Goal: Ask a question: Seek information or help from site administrators or community

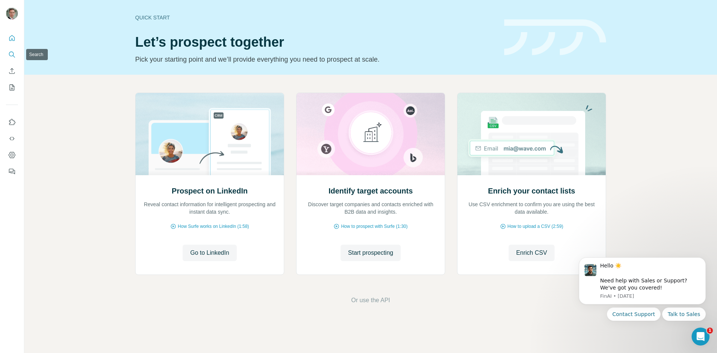
click at [10, 53] on icon "Search" at bounding box center [11, 54] width 7 height 7
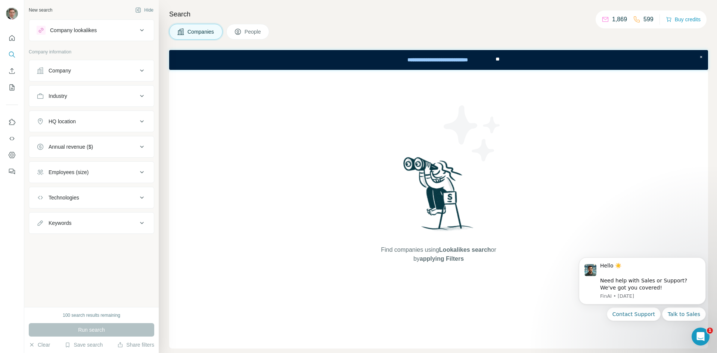
click at [616, 136] on div "Find companies using Lookalikes search or by applying Filters" at bounding box center [438, 209] width 538 height 278
click at [13, 53] on icon "Search" at bounding box center [11, 54] width 7 height 7
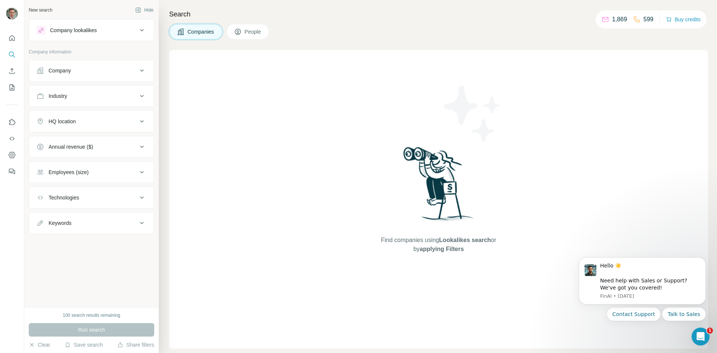
click at [271, 118] on div "Find companies using Lookalikes search or by applying Filters" at bounding box center [438, 199] width 538 height 298
click at [512, 138] on div "Find companies using Lookalikes search or by applying Filters" at bounding box center [438, 199] width 538 height 298
click at [604, 194] on div "Find companies using Lookalikes search or by applying Filters" at bounding box center [438, 199] width 538 height 298
click at [621, 281] on div "Hello ☀️ ​ Need help with Sales or Support? We've got you covered!" at bounding box center [650, 276] width 100 height 29
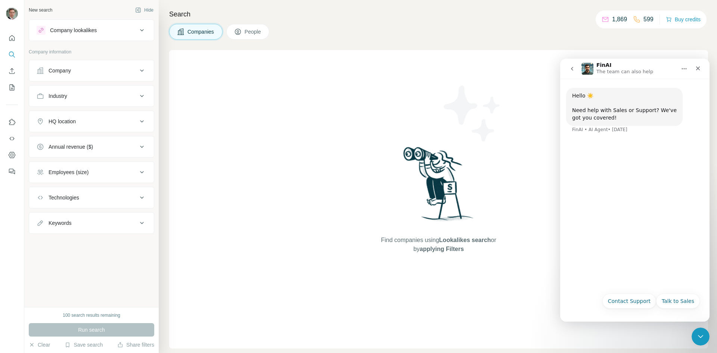
click at [614, 175] on div "Hello ☀️ ​ Need help with Sales or Support? We've got you covered! FinAI • AI A…" at bounding box center [634, 184] width 149 height 210
click at [642, 300] on button "Contact Support" at bounding box center [629, 300] width 54 height 15
click at [612, 188] on div "Hello ☀️ ​ Need help with Sales or Support? We've got you covered! FinAI • AI A…" at bounding box center [634, 197] width 149 height 236
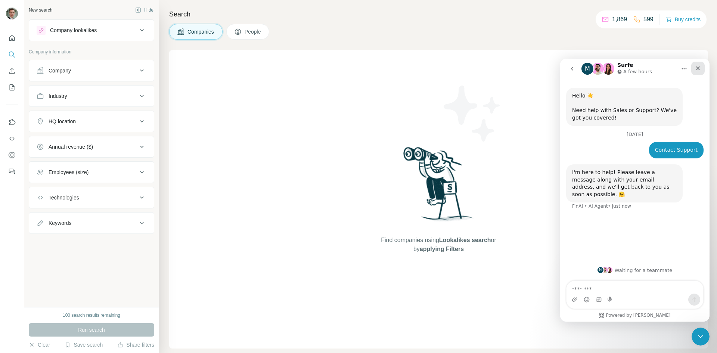
click at [697, 69] on icon "Close" at bounding box center [697, 68] width 6 height 6
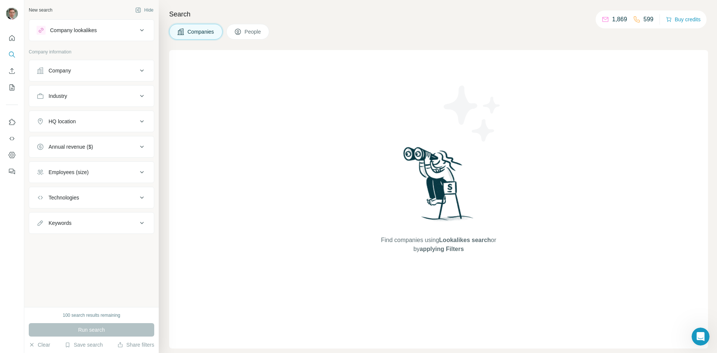
click at [601, 116] on div "Find companies using Lookalikes search or by applying Filters" at bounding box center [438, 199] width 538 height 298
click at [13, 35] on icon "Quick start" at bounding box center [11, 37] width 7 height 7
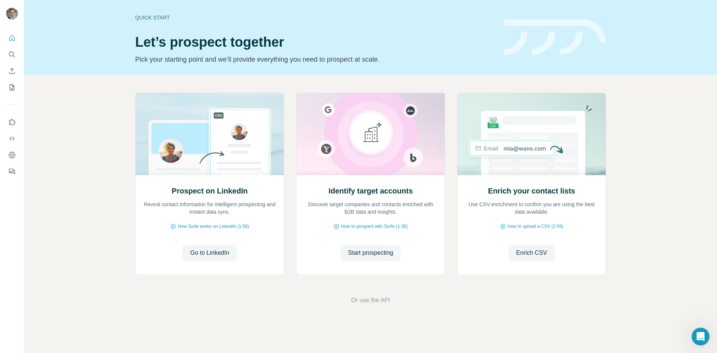
click at [130, 148] on div "Prospect on LinkedIn Reveal contact information for intelligent prospecting and…" at bounding box center [370, 199] width 692 height 248
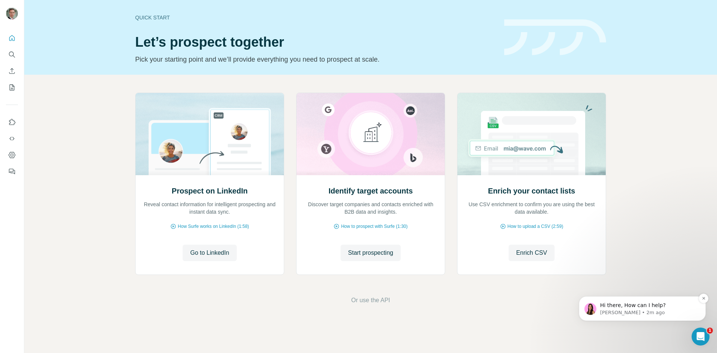
click at [628, 308] on span "Hi there, How can I help?" at bounding box center [633, 305] width 66 height 6
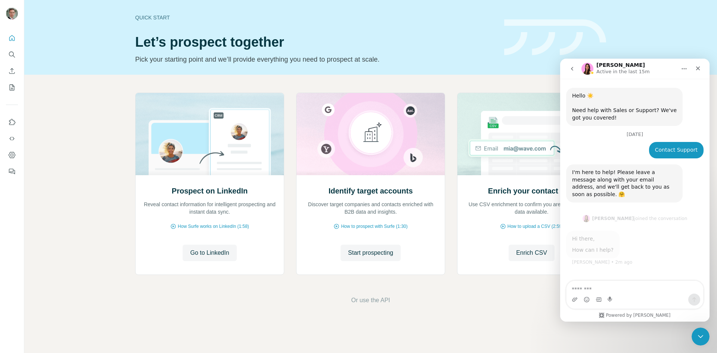
scroll to position [1, 0]
click at [600, 294] on div "Intercom messenger" at bounding box center [598, 299] width 6 height 12
click at [600, 293] on div "Intercom messenger" at bounding box center [598, 299] width 6 height 12
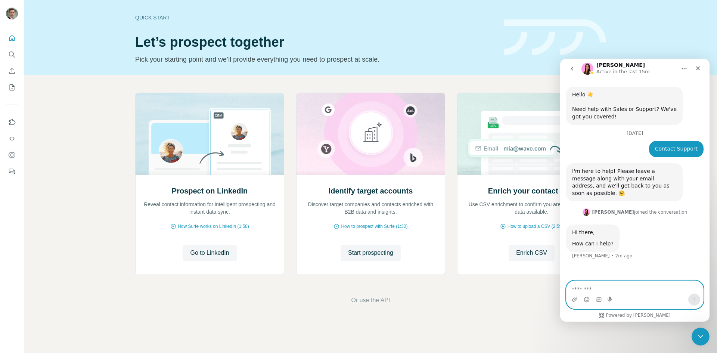
click at [597, 285] on textarea "Message…" at bounding box center [634, 287] width 137 height 13
type textarea "**********"
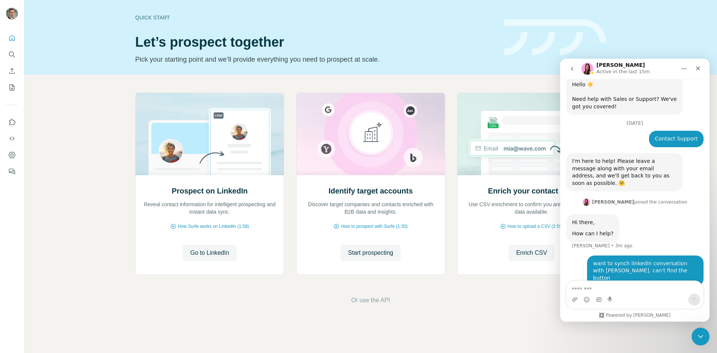
click at [432, 59] on p "Pick your starting point and we’ll provide everything you need to prospect at s…" at bounding box center [315, 59] width 360 height 10
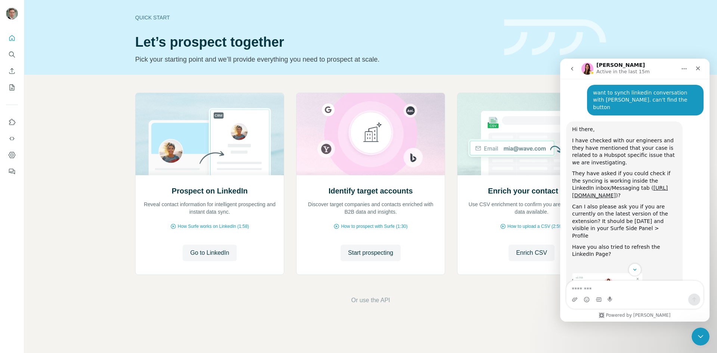
scroll to position [185, 0]
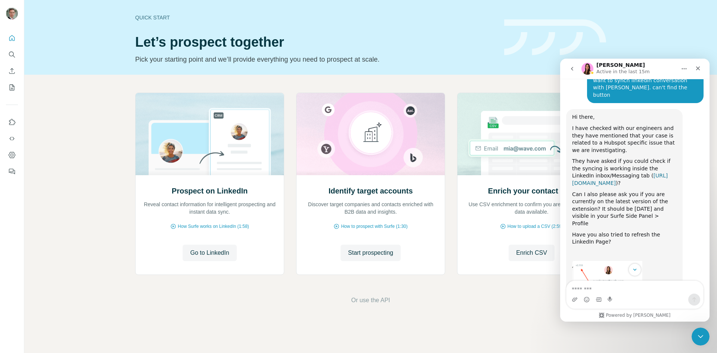
click at [631, 172] on link "https://www.linkedin.com/messaging/" at bounding box center [620, 178] width 96 height 13
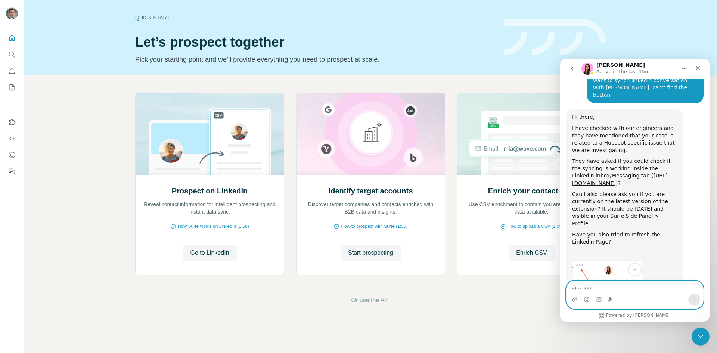
click at [584, 290] on textarea "Message…" at bounding box center [634, 287] width 137 height 13
type textarea "**********"
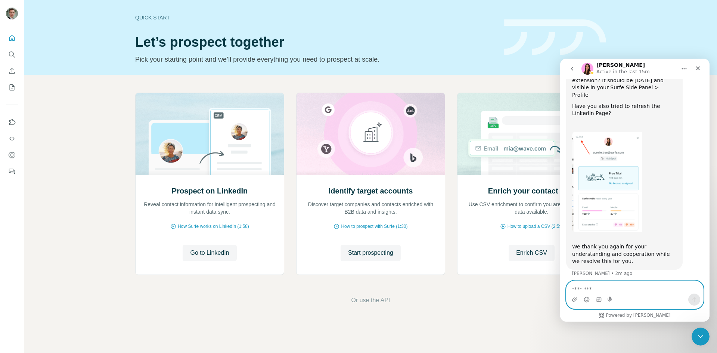
scroll to position [320, 0]
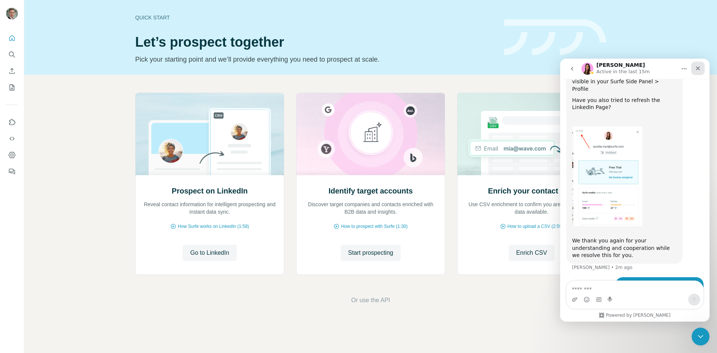
click at [695, 65] on icon "Close" at bounding box center [697, 68] width 6 height 6
